Goal: Task Accomplishment & Management: Manage account settings

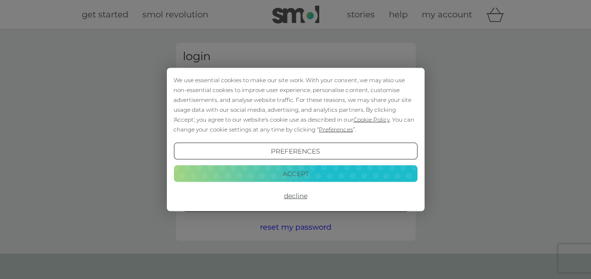
click at [297, 197] on button "Decline" at bounding box center [294, 195] width 243 height 17
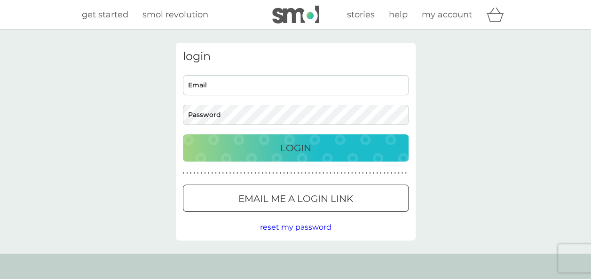
drag, startPoint x: 0, startPoint y: 0, endPoint x: 254, endPoint y: 82, distance: 266.6
click at [254, 82] on input "Email" at bounding box center [296, 85] width 226 height 20
type input "takingiteasy_jcm@hotmail.co.uk"
click at [281, 148] on p "Login" at bounding box center [295, 147] width 31 height 15
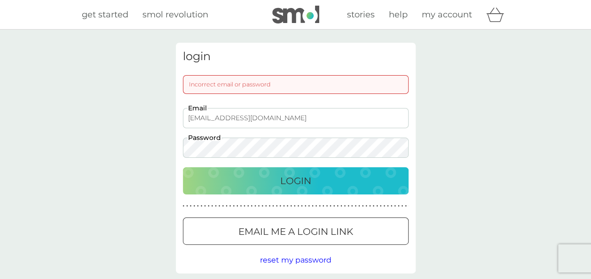
click at [263, 173] on div "Login" at bounding box center [295, 180] width 207 height 15
click at [125, 146] on div "login Incorrect email or password takingiteasy_jcm@hotmail.co.uk Email Password…" at bounding box center [295, 158] width 591 height 257
click at [225, 180] on div "Login" at bounding box center [295, 180] width 207 height 15
click at [258, 181] on div "Login" at bounding box center [295, 180] width 207 height 15
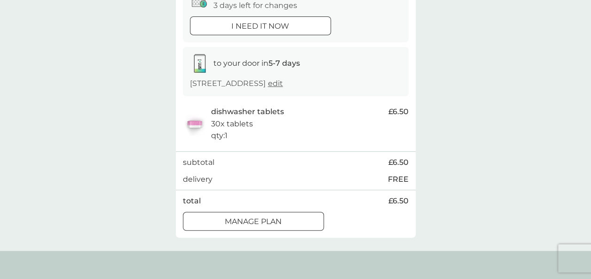
scroll to position [115, 0]
click at [288, 219] on div "Manage plan" at bounding box center [253, 221] width 140 height 12
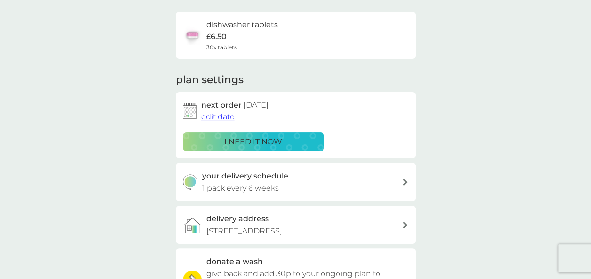
scroll to position [65, 0]
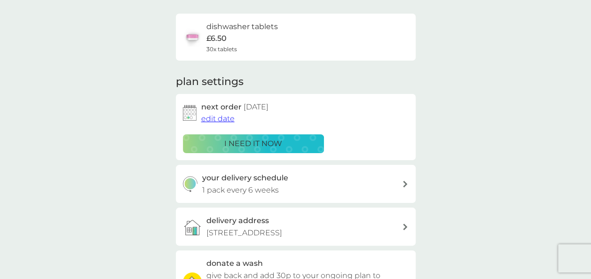
click at [223, 117] on span "edit date" at bounding box center [217, 118] width 33 height 9
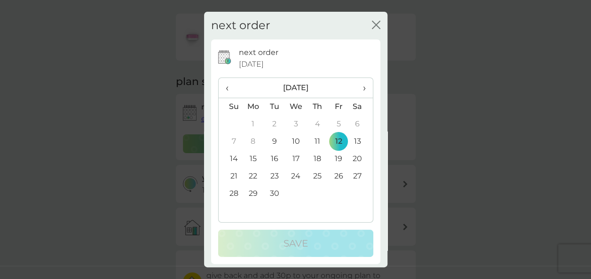
click at [358, 87] on span "›" at bounding box center [360, 88] width 9 height 20
click at [331, 124] on td "3" at bounding box center [338, 124] width 21 height 17
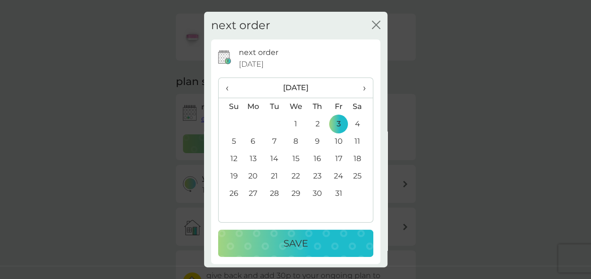
click at [307, 249] on div "Save" at bounding box center [295, 243] width 136 height 15
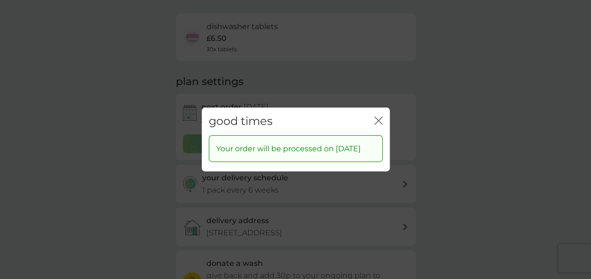
click at [379, 117] on icon "close" at bounding box center [378, 121] width 8 height 8
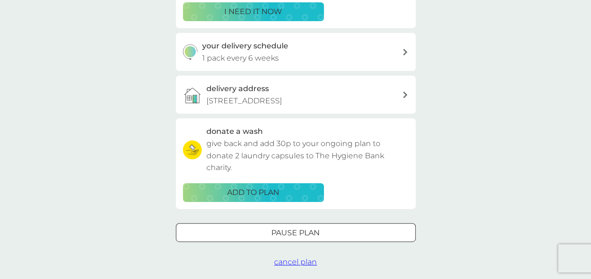
scroll to position [0, 0]
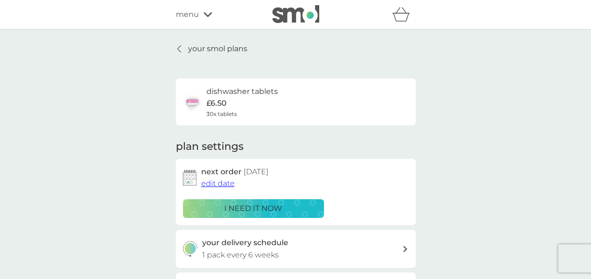
click at [178, 47] on icon at bounding box center [179, 49] width 4 height 8
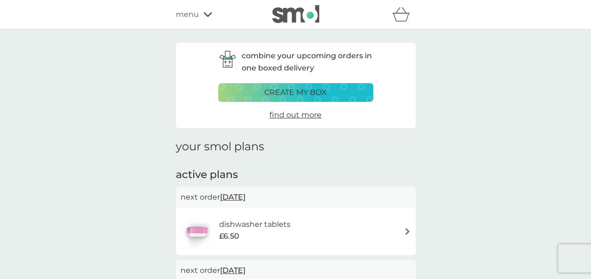
click at [210, 12] on icon at bounding box center [207, 15] width 8 height 6
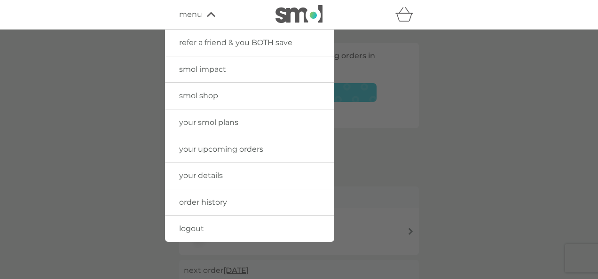
click at [192, 227] on span "logout" at bounding box center [191, 228] width 25 height 9
